Goal: Find specific page/section: Find specific page/section

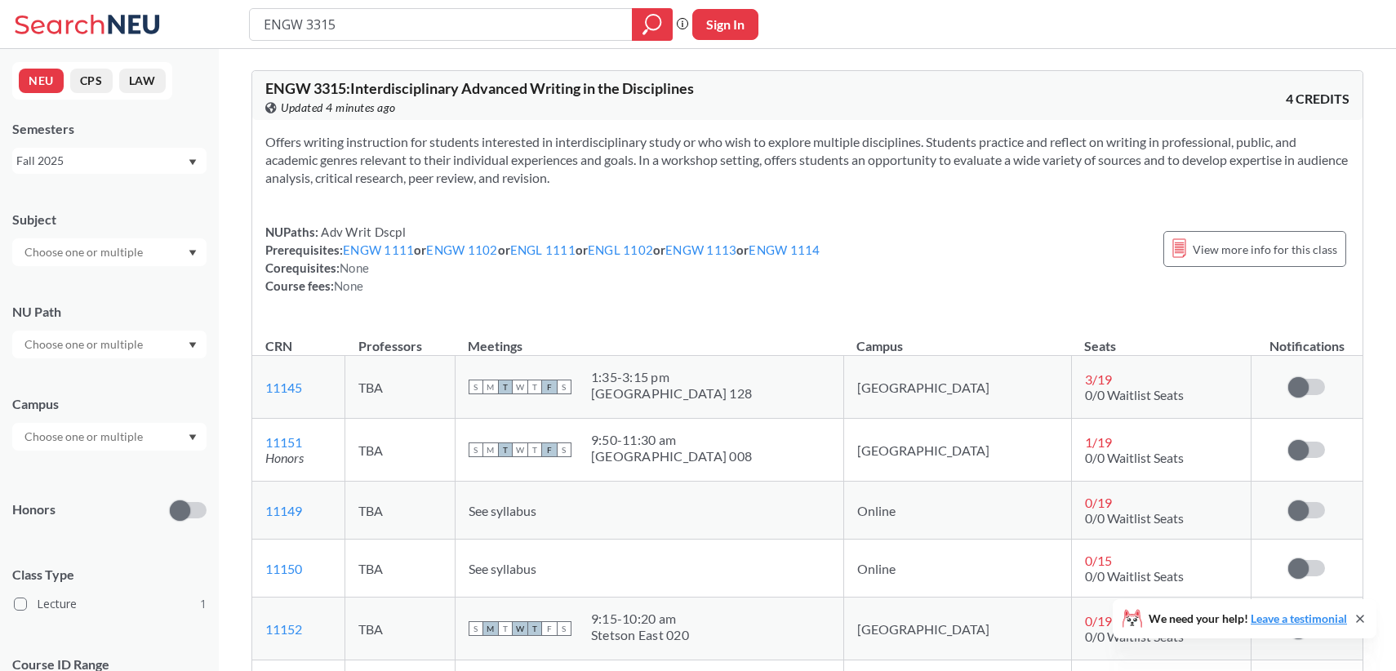
scroll to position [211, 0]
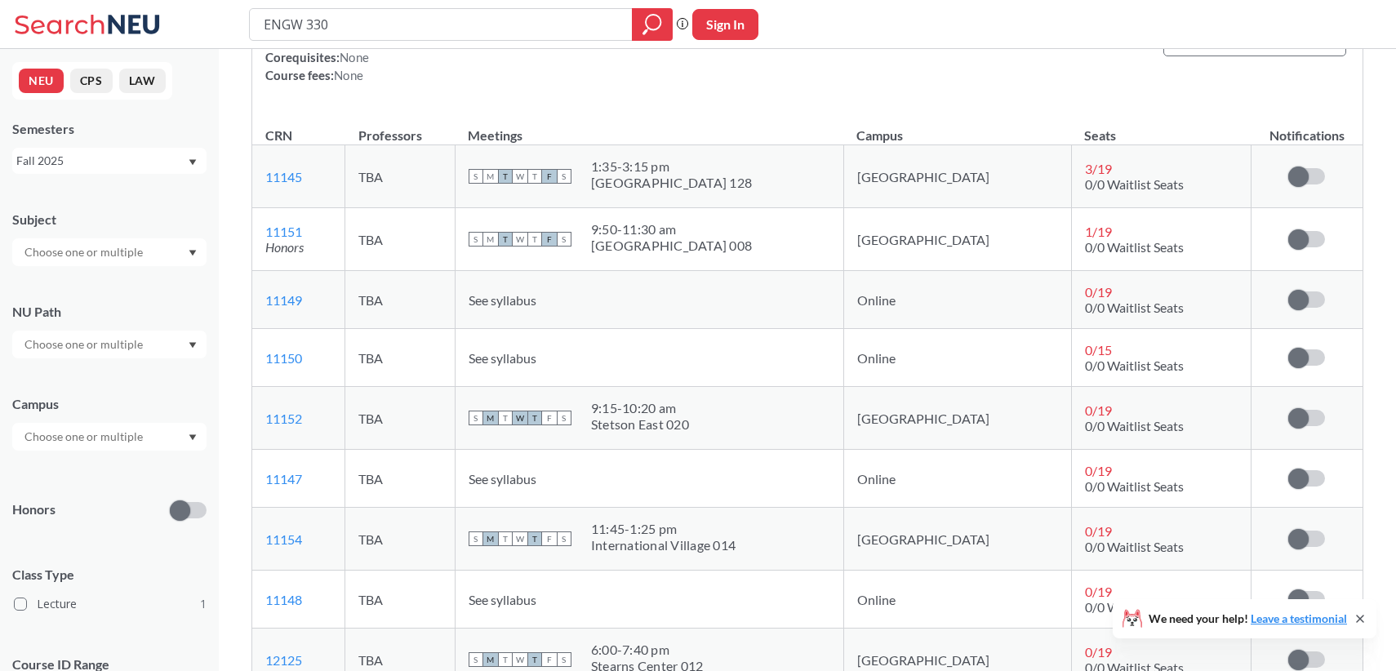
type input "ENGW 3307"
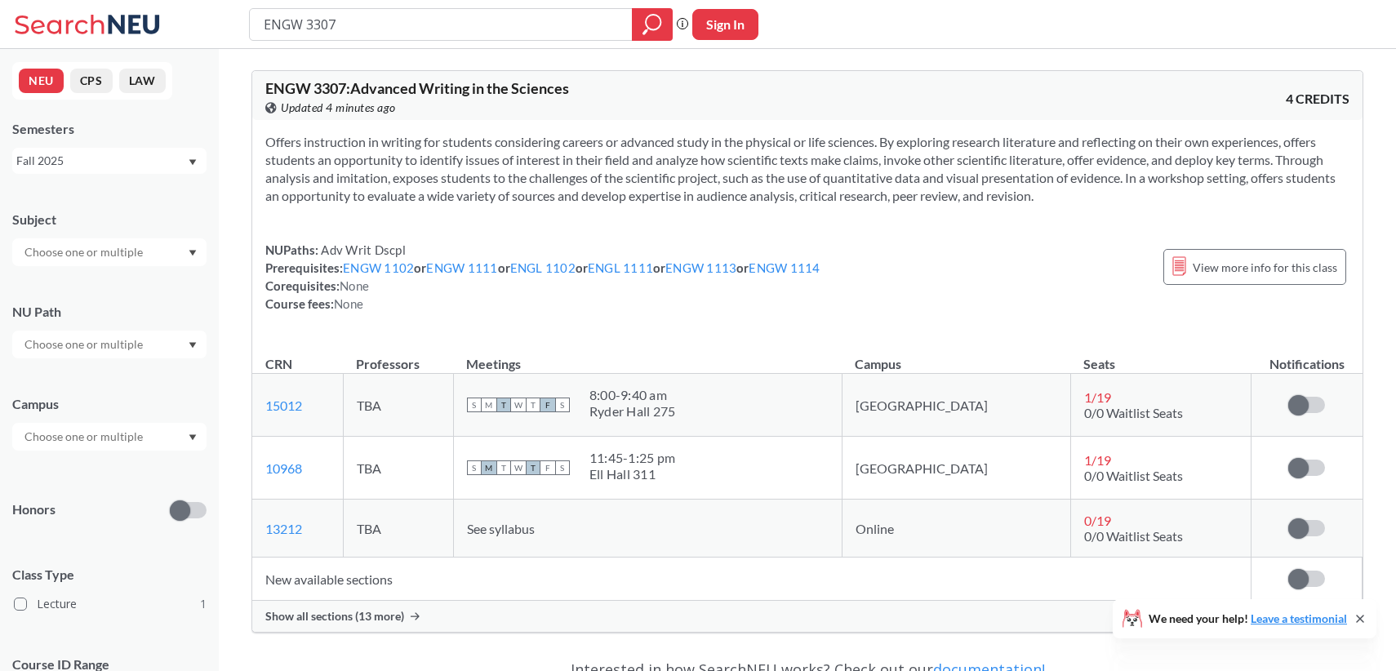
click at [349, 624] on div "Show all sections (13 more)" at bounding box center [807, 616] width 1110 height 31
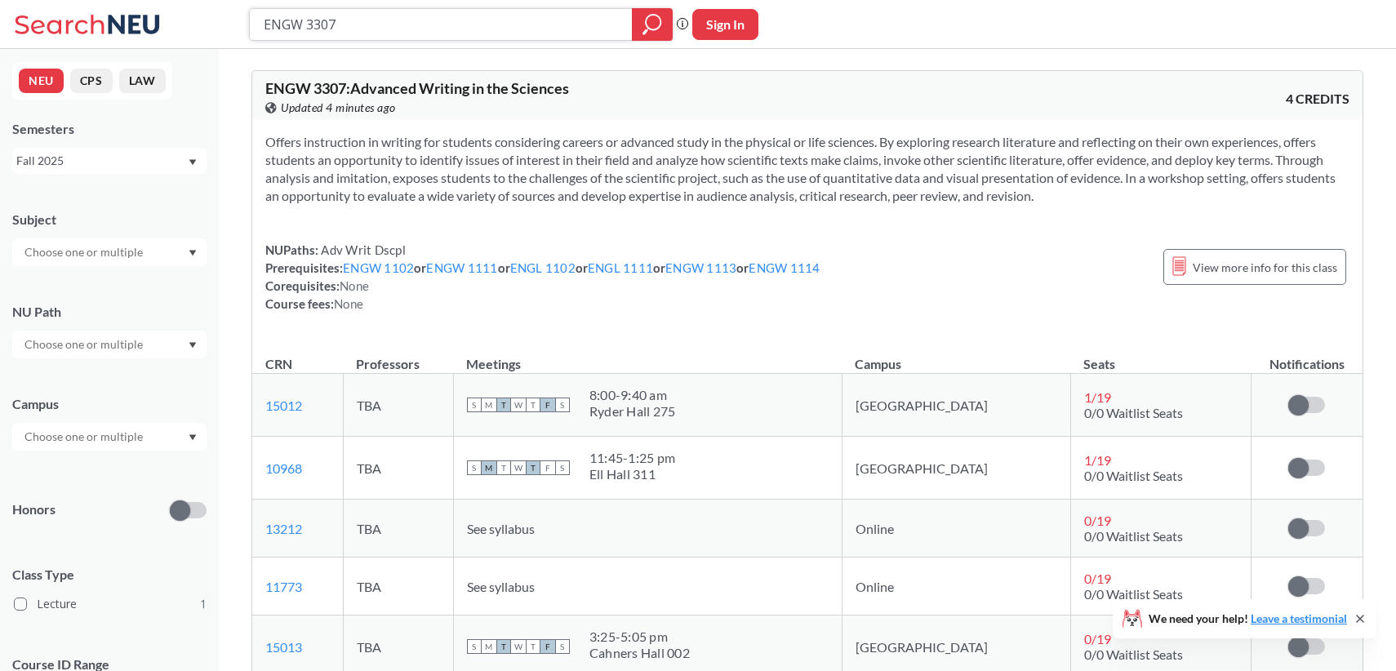
click at [351, 22] on input "ENGW 3307" at bounding box center [441, 25] width 358 height 28
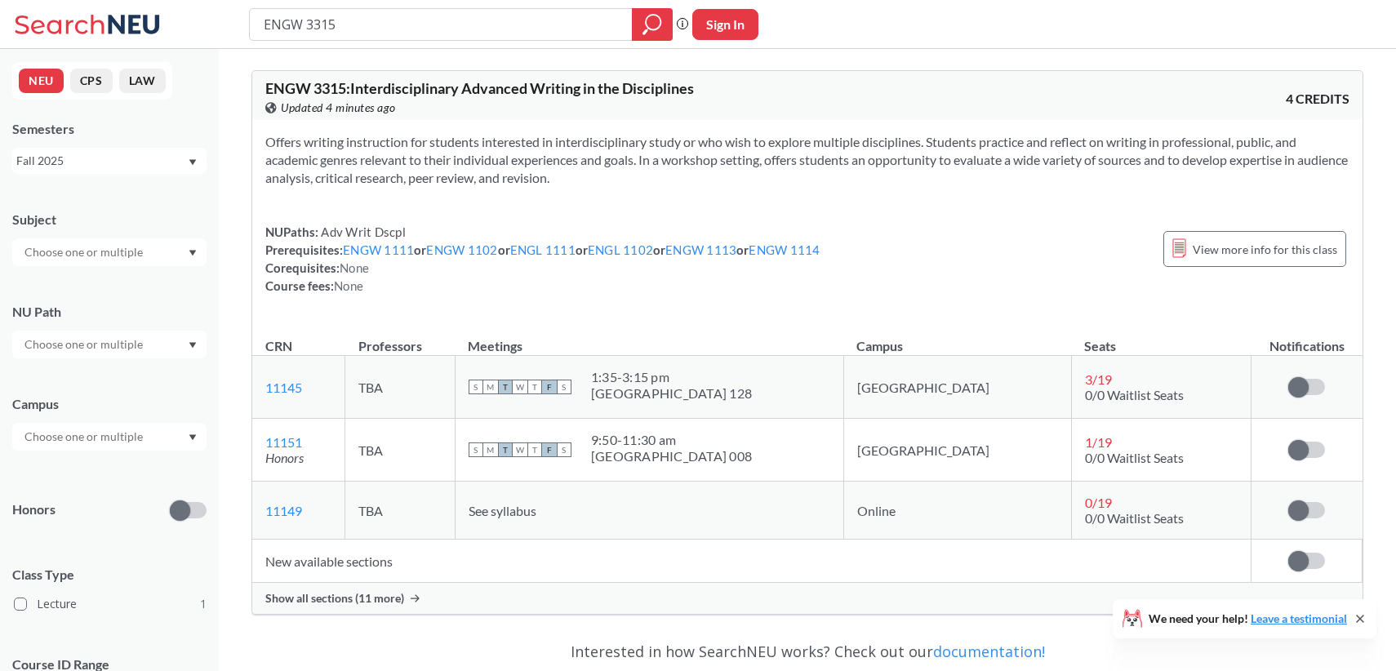
click at [358, 600] on span "Show all sections (11 more)" at bounding box center [334, 598] width 139 height 15
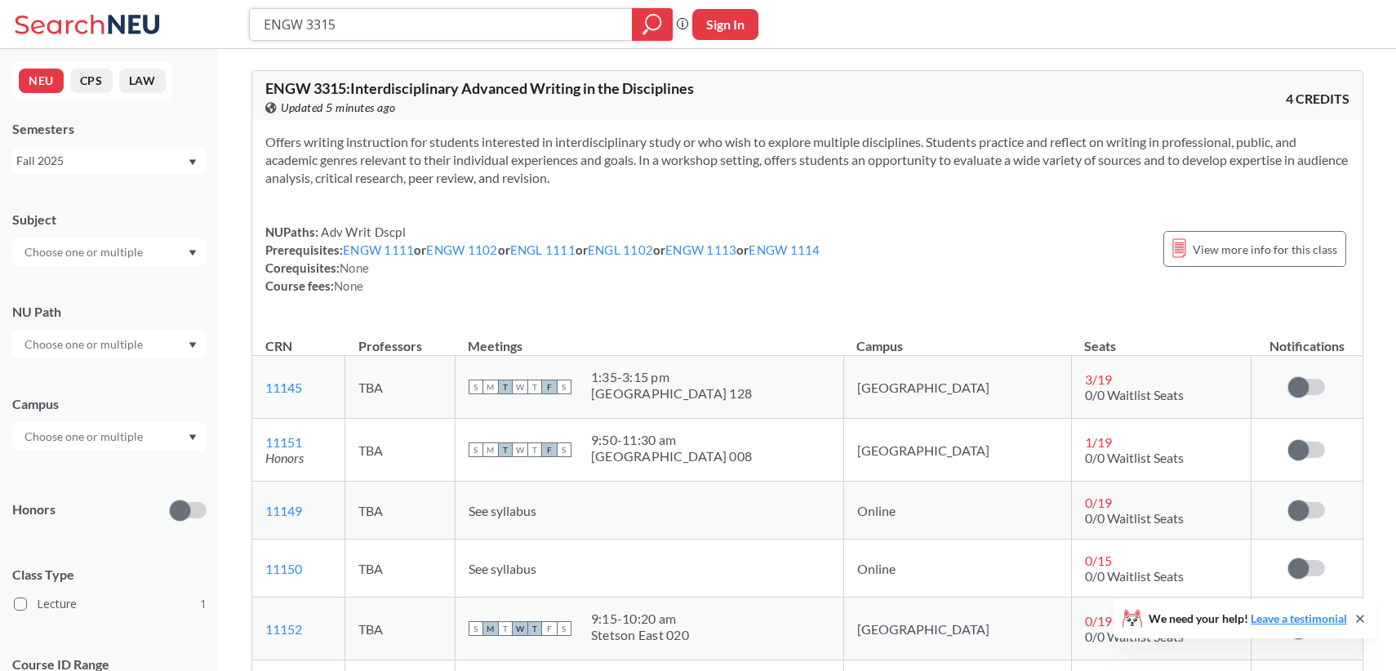
click at [353, 26] on input "ENGW 3315" at bounding box center [441, 25] width 358 height 28
type input "ENGW 3303"
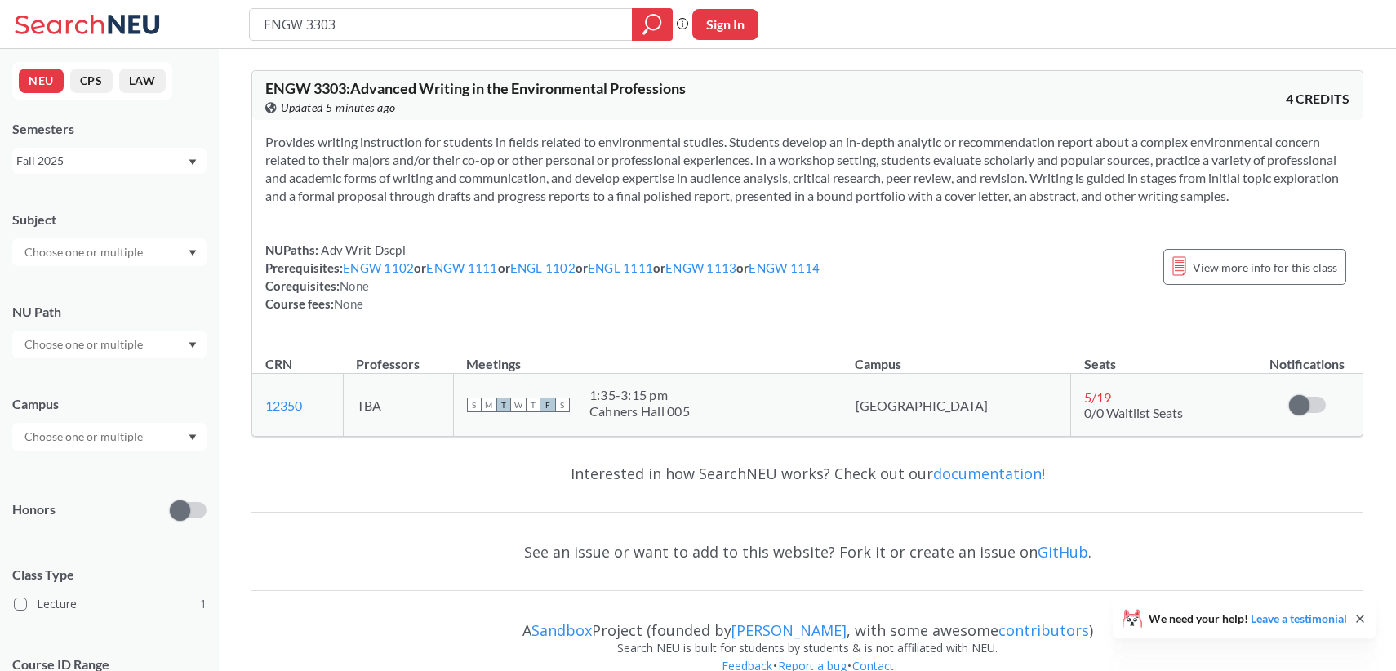
click at [335, 20] on input "ENGW 3303" at bounding box center [441, 25] width 358 height 28
type input "ENGW 3307"
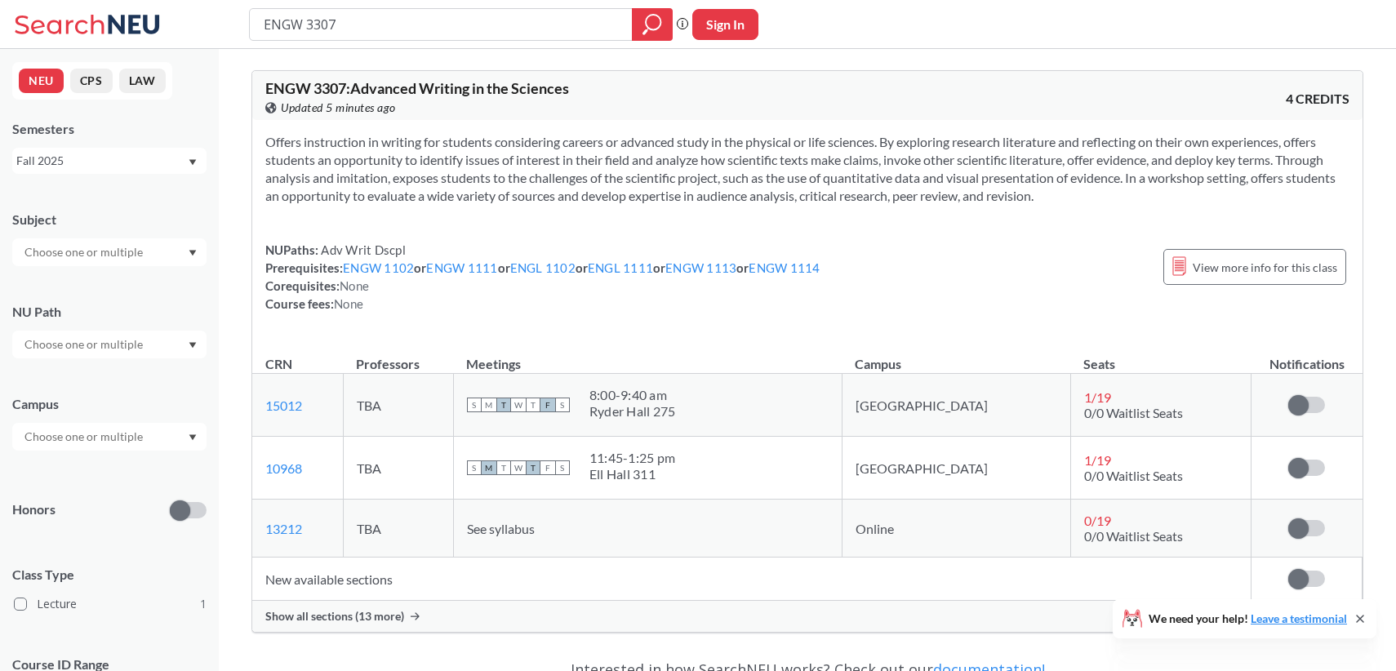
click at [342, 622] on span "Show all sections (13 more)" at bounding box center [334, 616] width 139 height 15
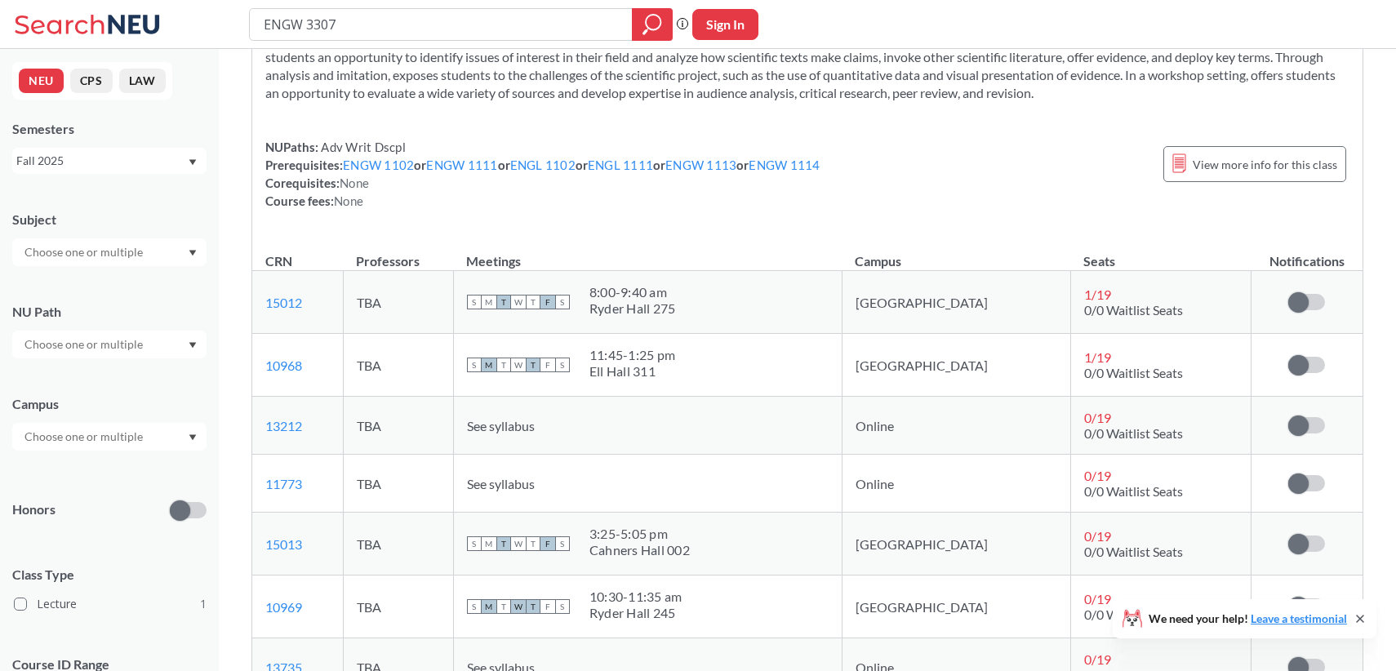
scroll to position [104, 0]
